Goal: Information Seeking & Learning: Check status

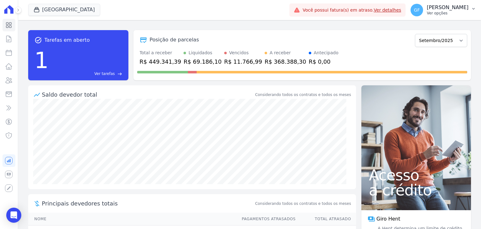
click at [463, 7] on p "[PERSON_NAME]" at bounding box center [448, 7] width 42 height 6
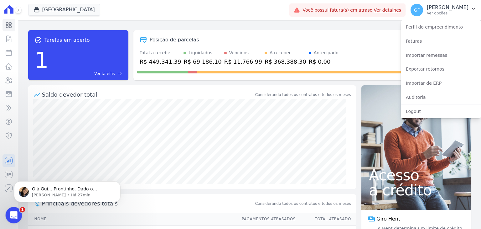
click at [16, 216] on div "Abertura do Messenger da Intercom" at bounding box center [13, 214] width 21 height 21
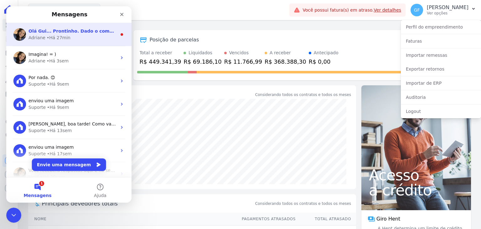
click at [57, 37] on div "• Há 27min" at bounding box center [59, 37] width 24 height 7
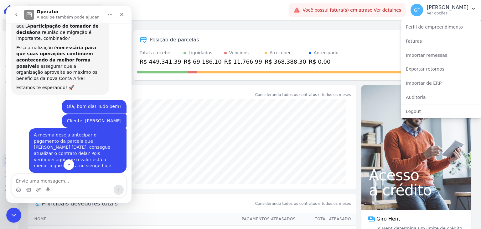
scroll to position [164, 0]
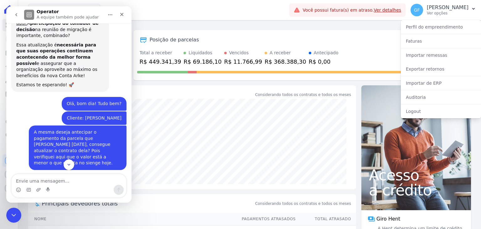
click at [58, 178] on textarea "Envie uma mensagem..." at bounding box center [69, 179] width 115 height 11
type textarea "obrigado!"
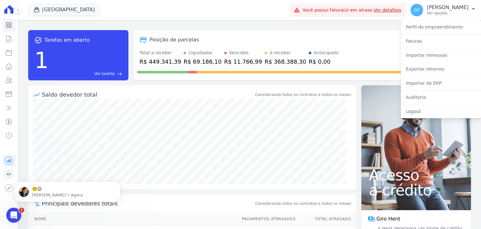
scroll to position [3616, 0]
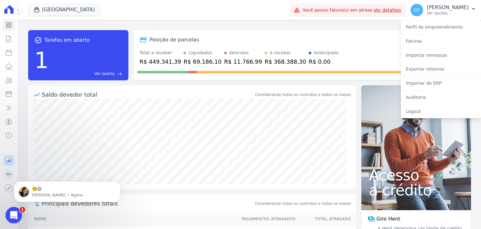
click at [10, 213] on icon "Abertura do Messenger da Intercom" at bounding box center [13, 214] width 10 height 10
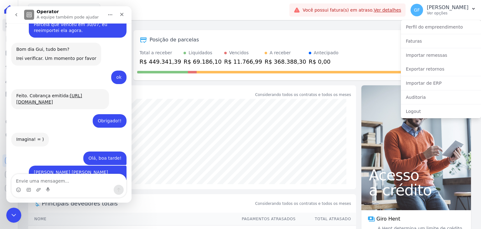
scroll to position [3626, 0]
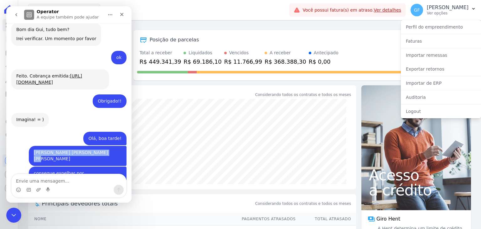
drag, startPoint x: 53, startPoint y: 39, endPoint x: 121, endPoint y: 41, distance: 67.7
click at [121, 146] on div "[PERSON_NAME] [PERSON_NAME] [PERSON_NAME] • Há 55min" at bounding box center [78, 156] width 98 height 20
copy div "[PERSON_NAME] [PERSON_NAME] [PERSON_NAME]"
click at [11, 217] on icon "Encerramento do Messenger da Intercom" at bounding box center [13, 214] width 8 height 8
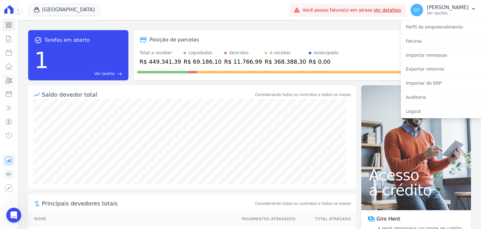
drag, startPoint x: 7, startPoint y: 77, endPoint x: 9, endPoint y: 80, distance: 3.4
click at [7, 77] on icon at bounding box center [9, 80] width 6 height 6
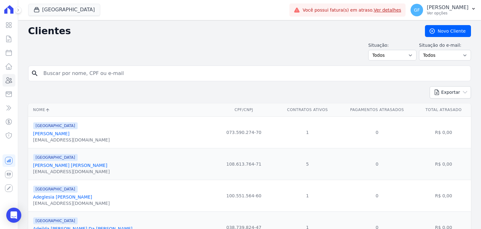
click at [101, 73] on input "search" at bounding box center [254, 73] width 428 height 13
paste input "[PERSON_NAME] [PERSON_NAME] [PERSON_NAME]"
type input "[PERSON_NAME] [PERSON_NAME] [PERSON_NAME]"
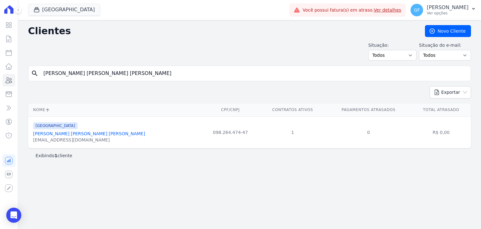
click at [76, 135] on link "[PERSON_NAME] [PERSON_NAME] [PERSON_NAME]" at bounding box center [89, 133] width 112 height 5
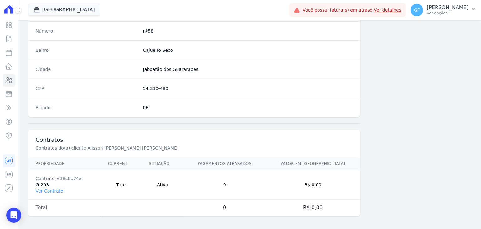
scroll to position [355, 0]
click at [50, 188] on link "Ver Contrato" at bounding box center [50, 190] width 28 height 5
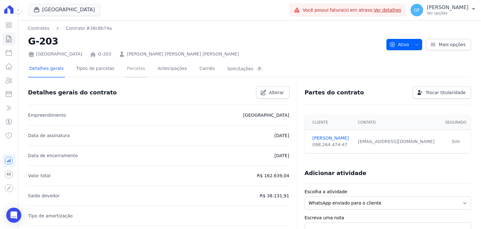
click at [129, 65] on link "Parcelas" at bounding box center [136, 69] width 21 height 17
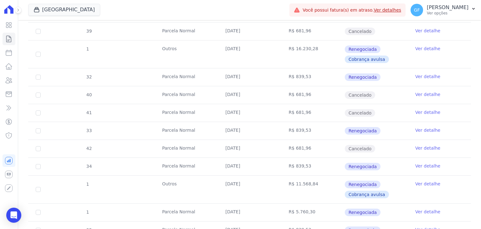
scroll to position [446, 0]
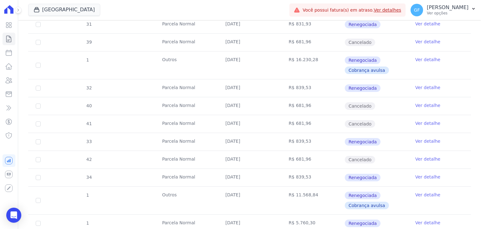
drag, startPoint x: 222, startPoint y: 80, endPoint x: 378, endPoint y: 103, distance: 157.2
click at [275, 97] on td "[DATE]" at bounding box center [249, 106] width 63 height 18
click at [427, 84] on link "Ver detalhe" at bounding box center [427, 87] width 25 height 6
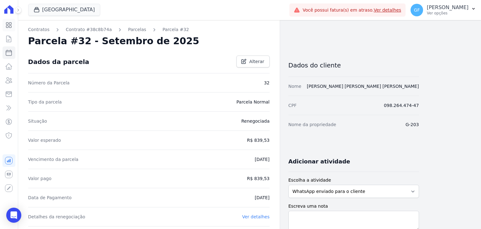
click at [9, 29] on link "Visão Geral" at bounding box center [9, 25] width 13 height 13
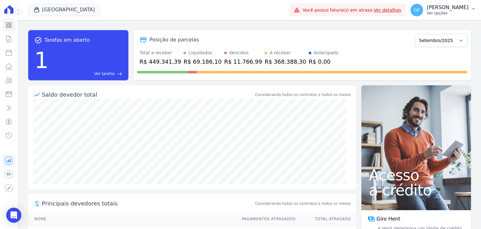
click at [438, 12] on p "Ver opções" at bounding box center [448, 13] width 42 height 5
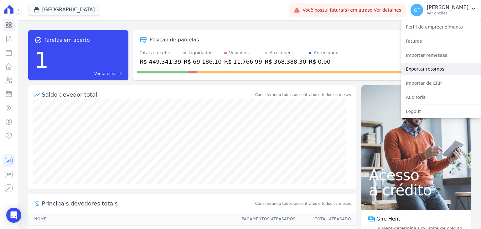
click at [417, 71] on link "Exportar retornos" at bounding box center [441, 68] width 80 height 11
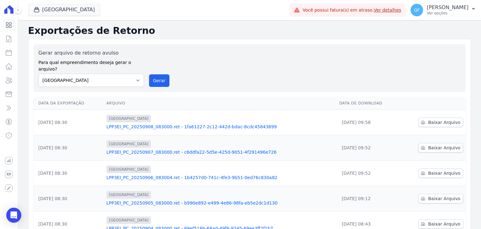
click at [11, 26] on icon at bounding box center [9, 25] width 8 height 8
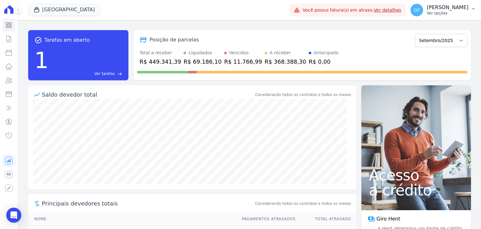
click at [436, 4] on div "GF [PERSON_NAME] Ver opções" at bounding box center [440, 10] width 58 height 13
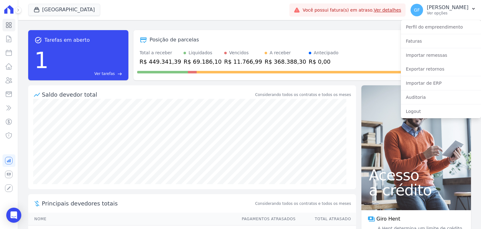
click at [7, 10] on icon at bounding box center [8, 9] width 9 height 8
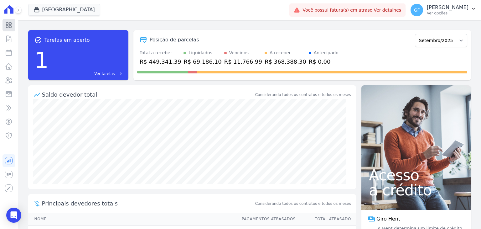
click at [7, 21] on icon at bounding box center [9, 25] width 8 height 8
click at [67, 56] on div "1 Ver tarefas east" at bounding box center [78, 60] width 88 height 33
click at [110, 71] on span "Ver tarefas" at bounding box center [104, 74] width 20 height 6
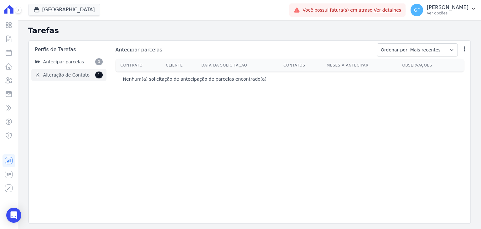
click at [53, 76] on span "Alteração de Contato" at bounding box center [66, 75] width 46 height 7
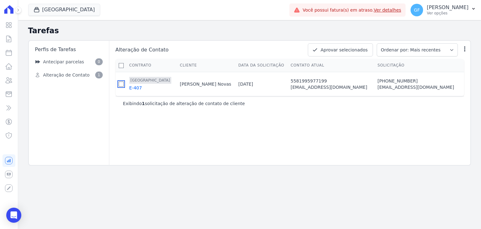
click at [124, 85] on input "checkbox" at bounding box center [121, 83] width 5 height 5
checkbox input "true"
click at [467, 47] on icon "button" at bounding box center [465, 49] width 6 height 6
click at [461, 57] on link "Esvaziar caixa de tarefas" at bounding box center [433, 65] width 70 height 18
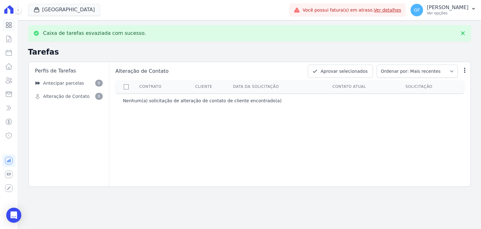
click at [11, 26] on icon at bounding box center [9, 25] width 8 height 8
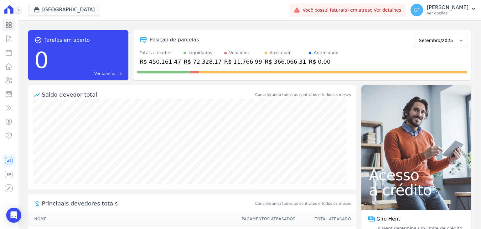
click at [18, 8] on icon at bounding box center [18, 10] width 4 height 4
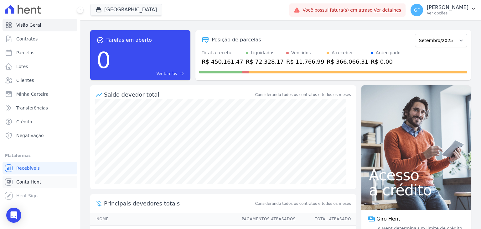
click at [31, 184] on span "Conta Hent" at bounding box center [28, 182] width 25 height 6
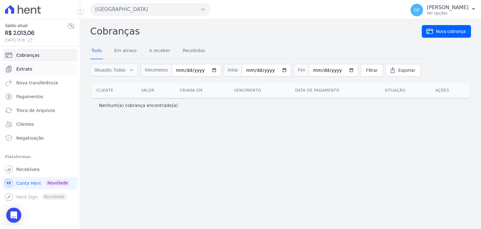
click at [34, 72] on link "Extrato" at bounding box center [40, 69] width 75 height 13
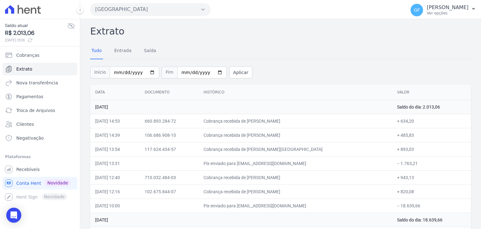
drag, startPoint x: 222, startPoint y: 188, endPoint x: 424, endPoint y: 194, distance: 202.1
click at [424, 194] on tr "08/09/2025, 12:16 102.675.844-07 Cobrança recebida de Camila Gomes de Moura + 8…" at bounding box center [280, 191] width 381 height 14
drag, startPoint x: 222, startPoint y: 177, endPoint x: 400, endPoint y: 180, distance: 177.9
click at [400, 180] on tr "08/09/2025, 12:40 710.032.484-03 Cobrança recebida de Layza Manuelly de Oliveir…" at bounding box center [280, 177] width 381 height 14
drag, startPoint x: 252, startPoint y: 164, endPoint x: 414, endPoint y: 163, distance: 162.2
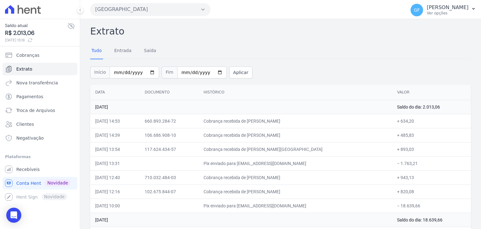
click at [414, 163] on tr "08/09/2025, 13:31 Pix enviado para financeiro@priori.com.vc − 1.763,21" at bounding box center [280, 163] width 381 height 14
drag, startPoint x: 222, startPoint y: 148, endPoint x: 411, endPoint y: 152, distance: 189.5
click at [411, 152] on tr "08/09/2025, 13:54 117.624.434-57 Cobrança recebida de Martana Florentino de Lim…" at bounding box center [280, 149] width 381 height 14
click at [374, 142] on td "Cobrança recebida de Martana Florentino de Lima" at bounding box center [296, 149] width 194 height 14
click at [23, 11] on icon at bounding box center [21, 9] width 6 height 9
